Goal: Task Accomplishment & Management: Complete application form

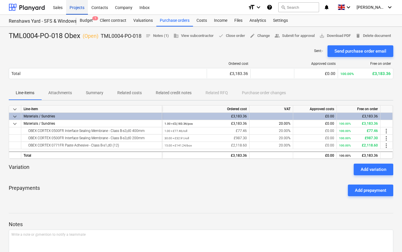
click at [76, 6] on div "Projects" at bounding box center [77, 7] width 22 height 15
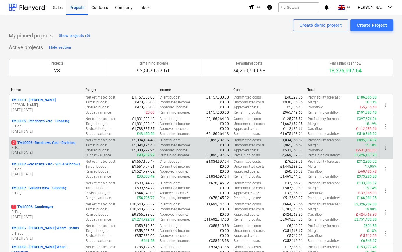
click at [53, 143] on p "2 TML0003 - Renshaws Yard - Drylining" at bounding box center [43, 143] width 64 height 5
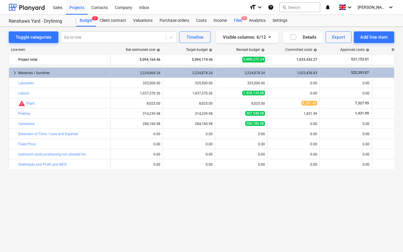
click at [237, 21] on div "Files 2" at bounding box center [238, 21] width 15 height 12
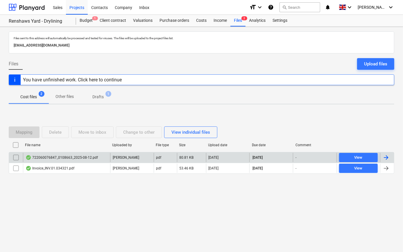
click at [387, 157] on div at bounding box center [386, 157] width 7 height 7
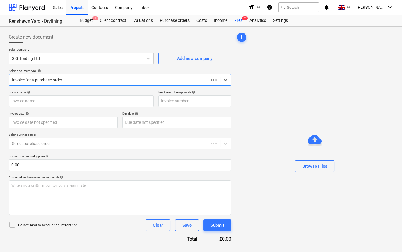
type input "722060076847"
type input "[DATE]"
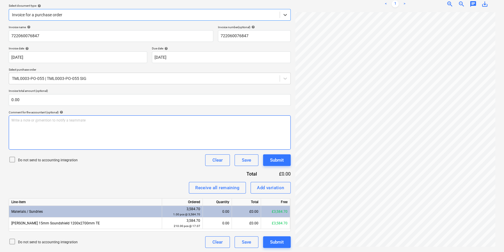
scroll to position [65, 0]
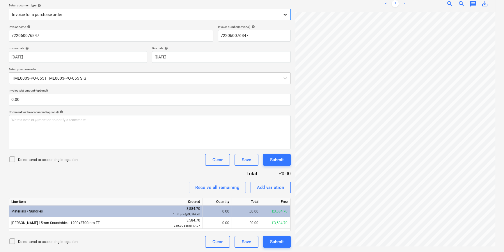
click at [285, 13] on icon at bounding box center [285, 15] width 6 height 6
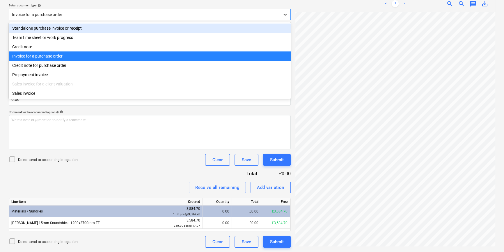
click at [283, 28] on div "Standalone purchase invoice or receipt" at bounding box center [150, 28] width 282 height 9
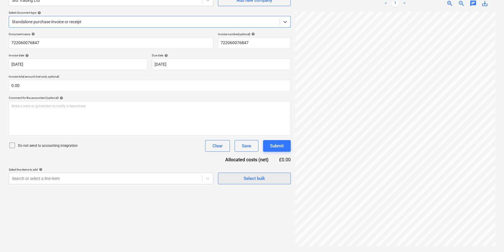
click at [239, 177] on span "Select bulk" at bounding box center [254, 179] width 58 height 8
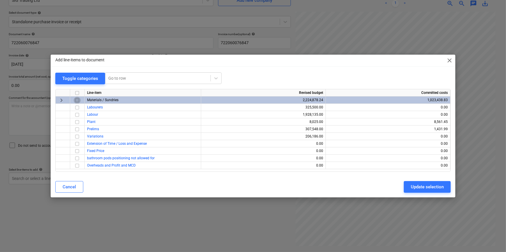
click at [77, 100] on input "checkbox" at bounding box center [77, 100] width 7 height 7
click at [401, 188] on div "Update selection" at bounding box center [426, 187] width 33 height 8
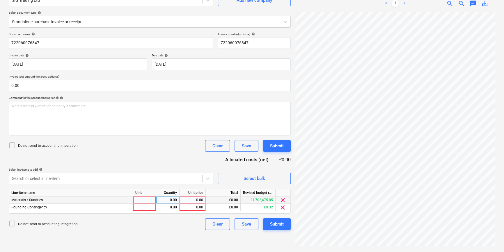
click at [141, 201] on div at bounding box center [144, 200] width 23 height 7
type input "pcs"
type input "3532.19"
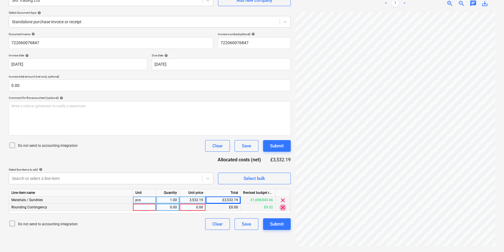
click at [282, 208] on span "clear" at bounding box center [282, 207] width 7 height 7
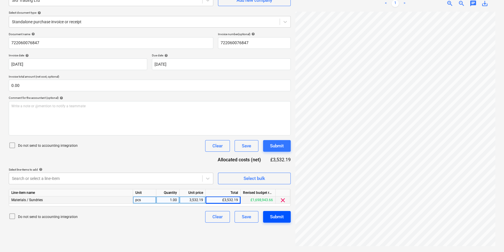
click at [280, 214] on div "Submit" at bounding box center [277, 217] width 14 height 8
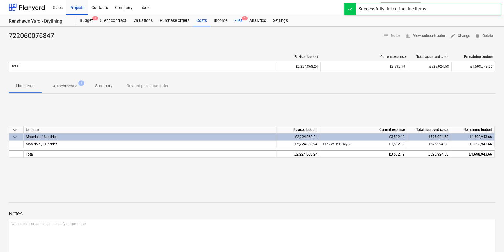
click at [235, 21] on div "Files 1" at bounding box center [238, 21] width 15 height 12
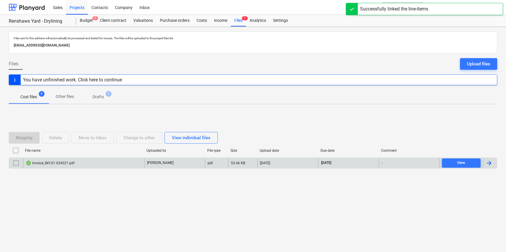
click at [401, 161] on div at bounding box center [488, 163] width 7 height 7
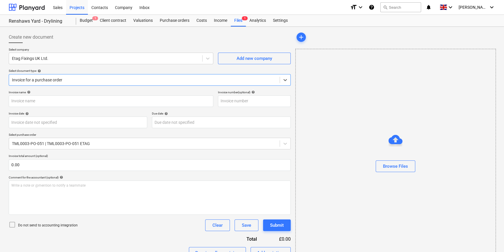
type input "#INV.01.034321"
type input "[DATE]"
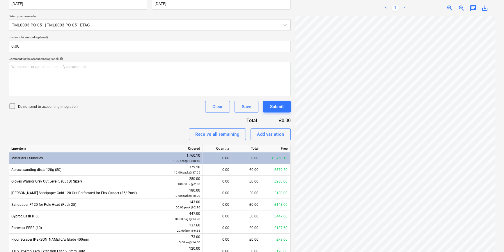
scroll to position [132, 0]
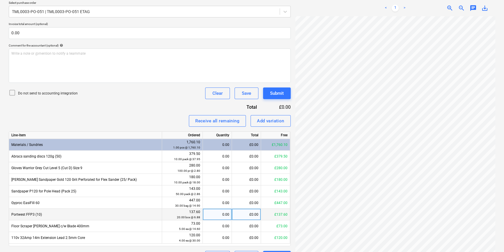
click at [223, 215] on div "0.00" at bounding box center [217, 215] width 24 height 12
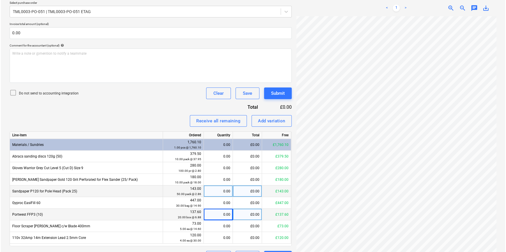
scroll to position [25, 0]
type input "20"
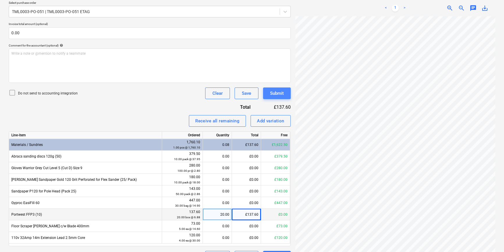
click at [281, 95] on div "Submit" at bounding box center [277, 94] width 14 height 8
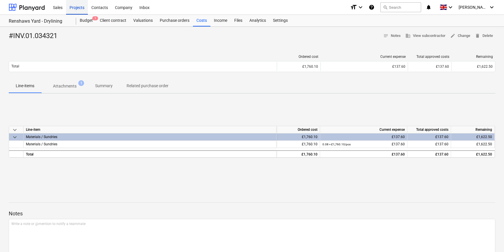
click at [78, 7] on div "Projects" at bounding box center [77, 7] width 22 height 15
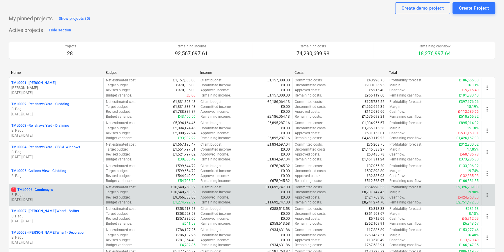
scroll to position [53, 0]
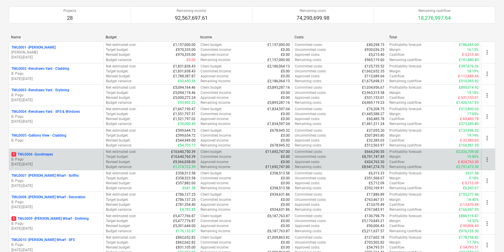
click at [50, 161] on p "B. Pagu" at bounding box center [56, 159] width 90 height 5
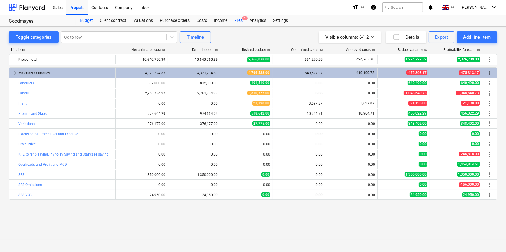
click at [238, 20] on div "Files 1" at bounding box center [238, 21] width 15 height 12
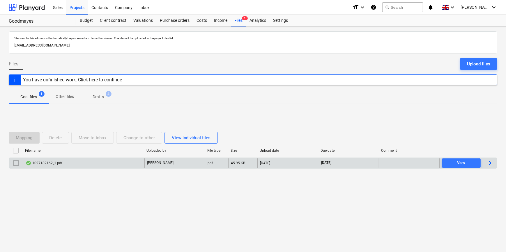
click at [401, 161] on div at bounding box center [488, 163] width 7 height 7
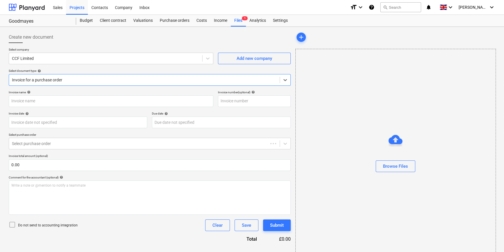
type input "1027182162"
type input "[DATE]"
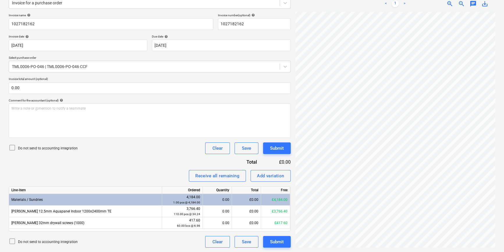
scroll to position [18, 49]
